Goal: Information Seeking & Learning: Check status

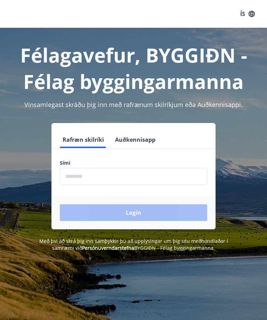
click at [102, 177] on input "phone" at bounding box center [133, 176] width 147 height 17
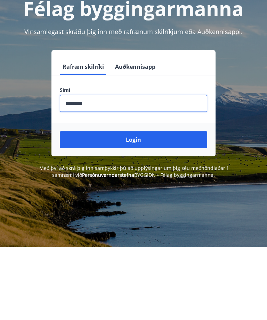
type input "********"
click at [149, 204] on button "Login" at bounding box center [133, 212] width 147 height 17
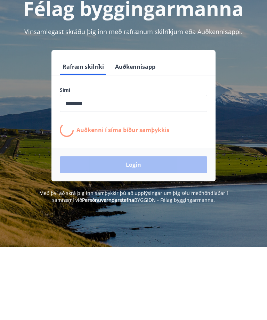
scroll to position [73, 0]
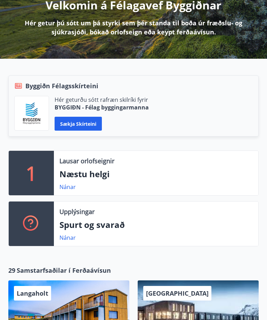
scroll to position [98, 0]
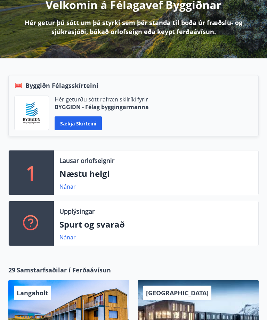
click at [81, 171] on p "Næstu helgi" at bounding box center [155, 174] width 193 height 12
click at [72, 183] on link "Nánar" at bounding box center [67, 187] width 16 height 8
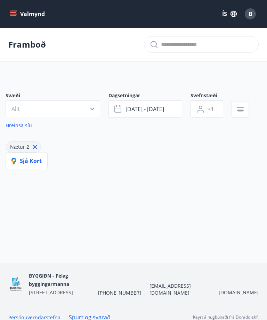
type input "*"
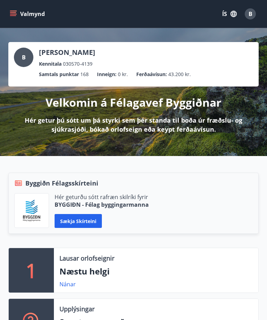
click at [154, 74] on p "Ferðaávísun :" at bounding box center [151, 75] width 31 height 8
click at [157, 73] on p "Ferðaávísun :" at bounding box center [151, 75] width 31 height 8
click at [72, 51] on p "[PERSON_NAME]" at bounding box center [67, 53] width 56 height 10
click at [28, 53] on div "B" at bounding box center [23, 57] width 19 height 19
click at [252, 12] on div "B" at bounding box center [250, 13] width 11 height 11
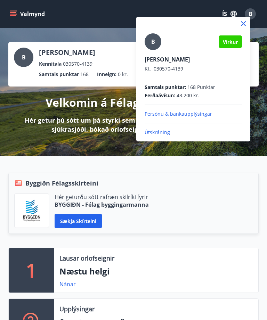
click at [245, 22] on icon at bounding box center [243, 23] width 5 height 5
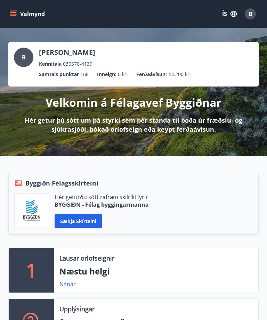
click at [253, 14] on div "B" at bounding box center [250, 13] width 11 height 11
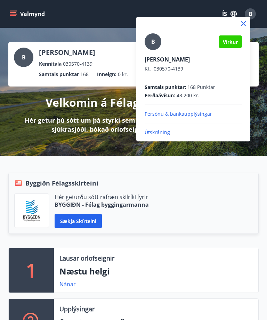
click at [193, 93] on span "43.200 kr." at bounding box center [188, 95] width 23 height 7
click at [169, 95] on span "Ferðaávísun :" at bounding box center [160, 95] width 31 height 7
click at [243, 23] on icon at bounding box center [243, 23] width 5 height 5
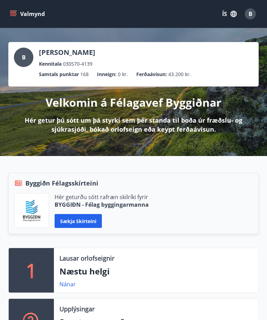
click at [15, 10] on button "Valmynd" at bounding box center [27, 14] width 39 height 13
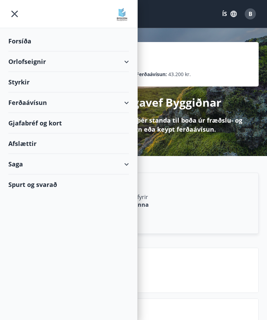
click at [40, 102] on div "Ferðaávísun" at bounding box center [68, 102] width 121 height 21
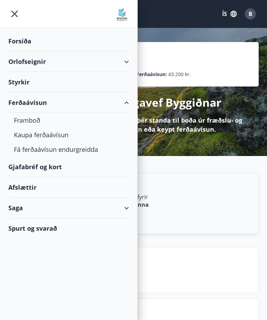
click at [25, 83] on div "Styrkir" at bounding box center [68, 82] width 121 height 21
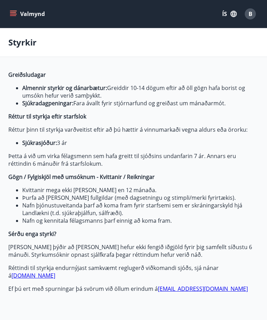
type input "***"
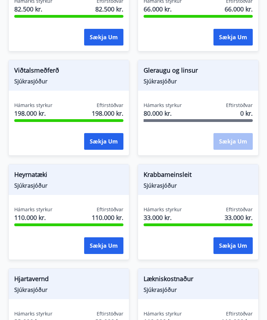
scroll to position [510, 0]
click at [186, 66] on span "Gleraugu og linsur" at bounding box center [198, 72] width 109 height 12
click at [172, 78] on span "Sjúkrasjóður" at bounding box center [198, 82] width 109 height 8
click at [178, 66] on span "Gleraugu og linsur" at bounding box center [198, 72] width 109 height 12
click at [169, 102] on span "Hámarks styrkur" at bounding box center [163, 105] width 38 height 7
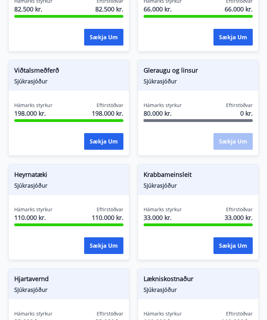
click at [169, 109] on span "80.000 kr." at bounding box center [163, 113] width 38 height 9
click at [180, 66] on span "Gleraugu og linsur" at bounding box center [198, 72] width 109 height 12
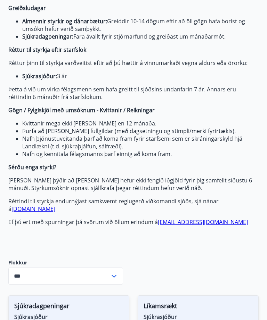
scroll to position [0, 0]
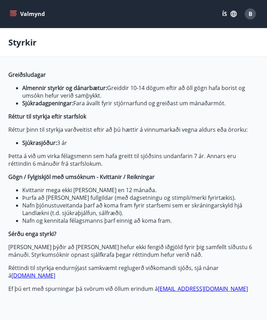
click at [12, 11] on icon "menu" at bounding box center [13, 13] width 7 height 7
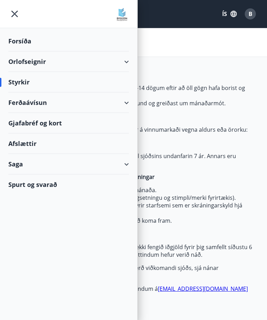
click at [129, 161] on div "Saga" at bounding box center [68, 164] width 121 height 21
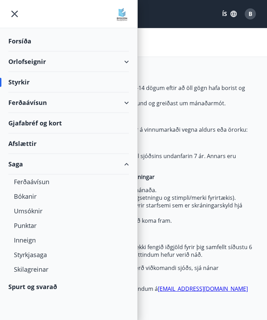
click at [43, 255] on div "Styrkjasaga" at bounding box center [68, 254] width 109 height 15
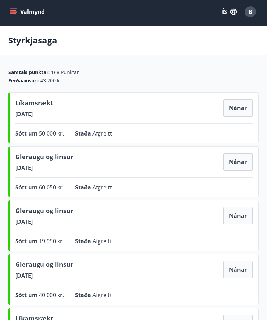
scroll to position [10, 0]
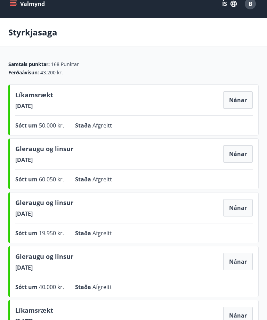
click at [239, 260] on button "Nánar" at bounding box center [238, 261] width 30 height 17
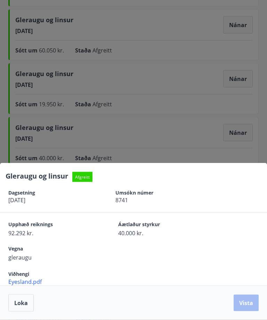
scroll to position [140, 0]
click at [20, 307] on span "Loka" at bounding box center [21, 303] width 14 height 8
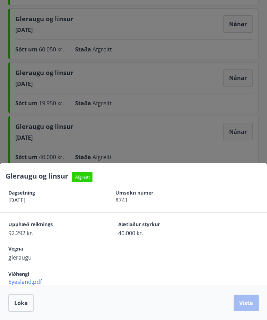
click at [20, 320] on div at bounding box center [133, 160] width 267 height 320
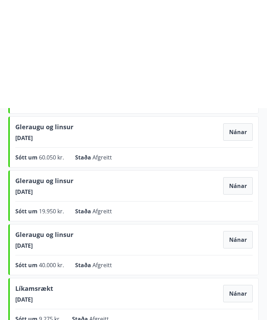
scroll to position [0, 0]
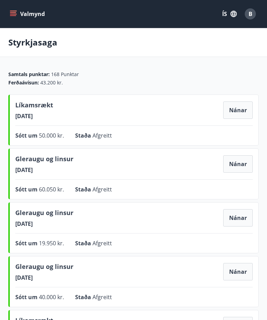
click at [15, 11] on icon "menu" at bounding box center [13, 13] width 7 height 7
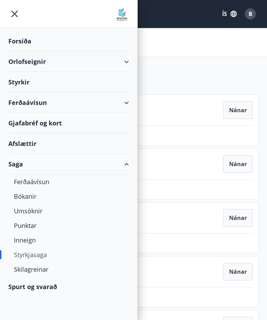
click at [19, 83] on div "Styrkir" at bounding box center [68, 82] width 121 height 21
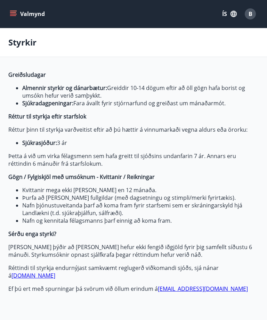
type input "***"
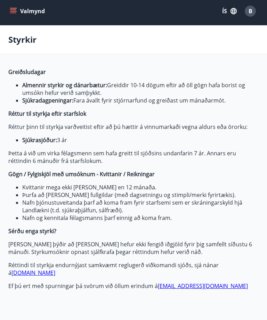
click at [55, 269] on link "[DOMAIN_NAME]" at bounding box center [33, 273] width 44 height 8
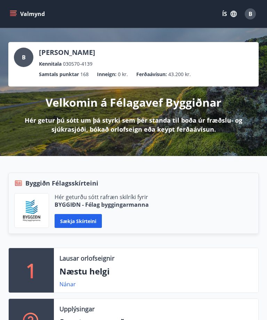
click at [12, 13] on icon "menu" at bounding box center [13, 13] width 7 height 7
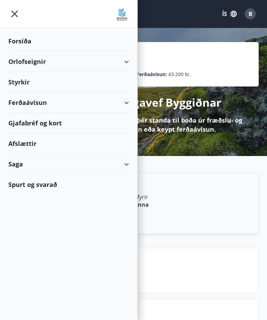
click at [26, 80] on div "Styrkir" at bounding box center [68, 82] width 121 height 21
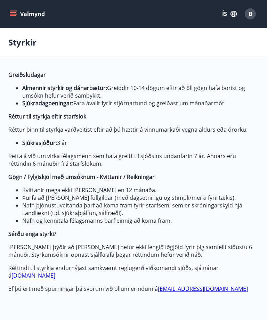
type input "***"
click at [15, 13] on icon "menu" at bounding box center [13, 13] width 7 height 7
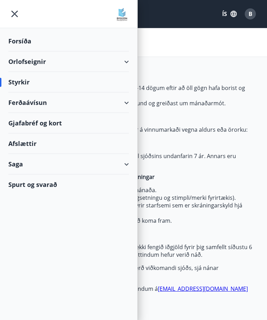
click at [21, 166] on div "Saga" at bounding box center [68, 164] width 121 height 21
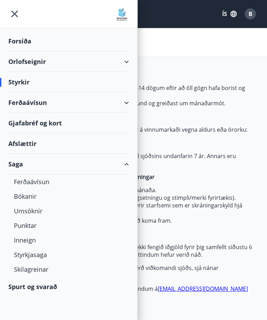
click at [46, 254] on div "Styrkjasaga" at bounding box center [68, 254] width 109 height 15
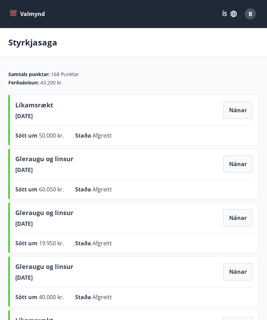
click at [14, 11] on icon "menu" at bounding box center [14, 11] width 8 height 1
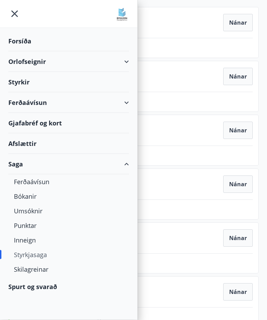
scroll to position [88, 0]
click at [26, 142] on div "Afslættir" at bounding box center [68, 143] width 121 height 21
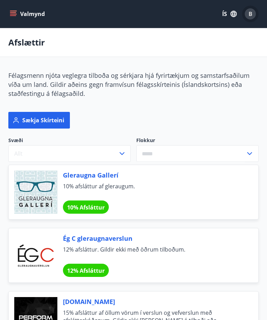
click at [251, 9] on div "B" at bounding box center [250, 13] width 11 height 11
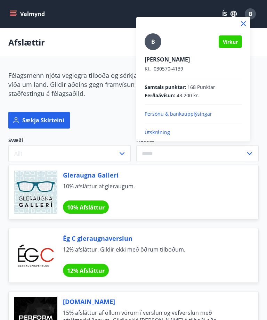
click at [160, 130] on p "Útskráning" at bounding box center [193, 132] width 97 height 7
